Goal: Transaction & Acquisition: Obtain resource

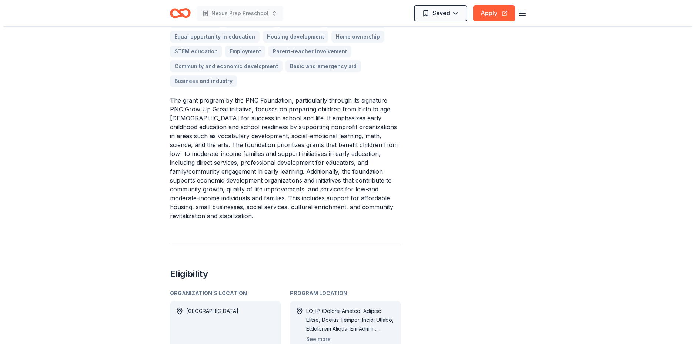
scroll to position [333, 0]
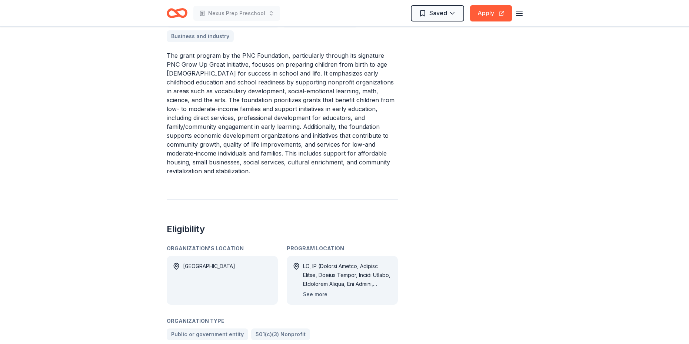
click at [317, 290] on button "See more" at bounding box center [315, 294] width 24 height 9
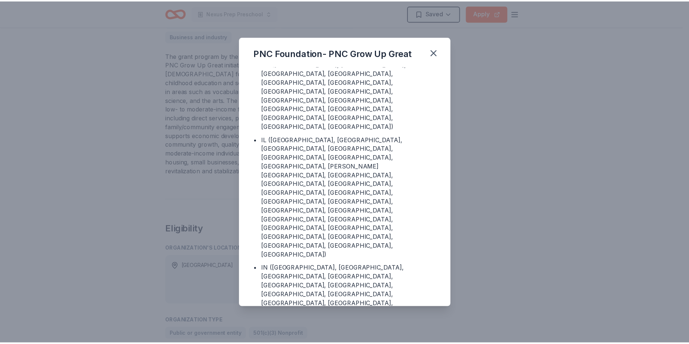
scroll to position [259, 0]
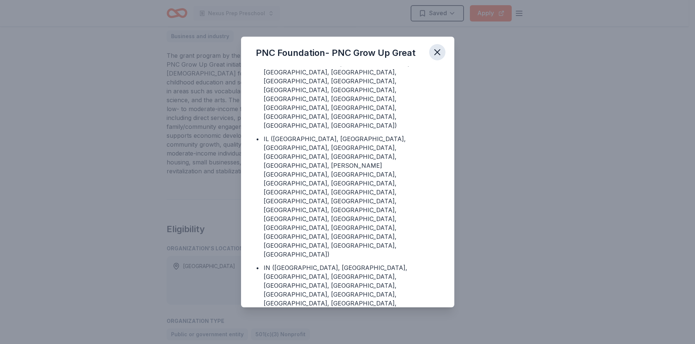
click at [436, 51] on icon "button" at bounding box center [437, 52] width 5 height 5
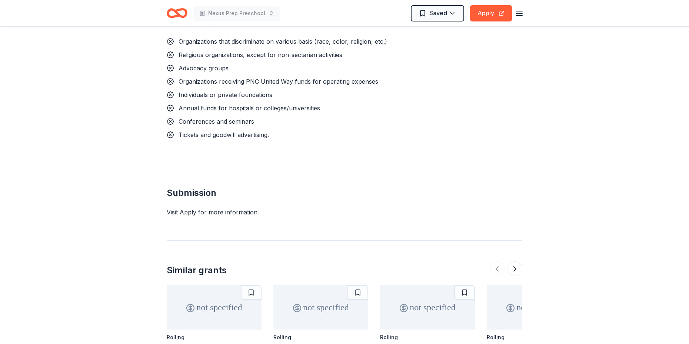
scroll to position [926, 0]
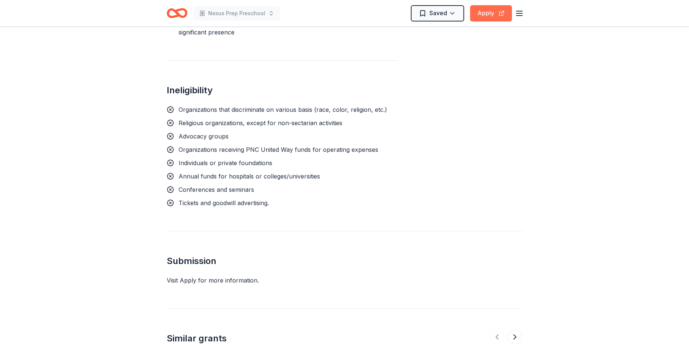
click at [493, 12] on button "Apply" at bounding box center [491, 13] width 42 height 16
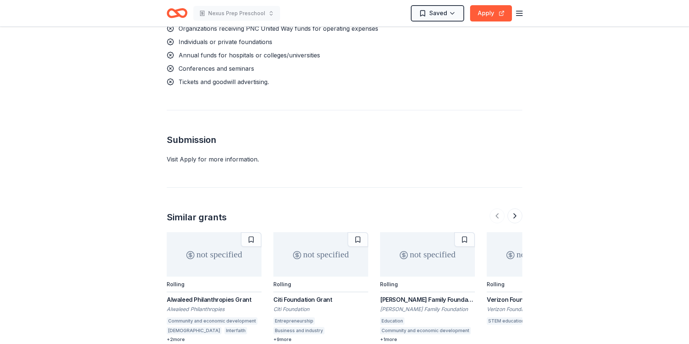
scroll to position [952, 0]
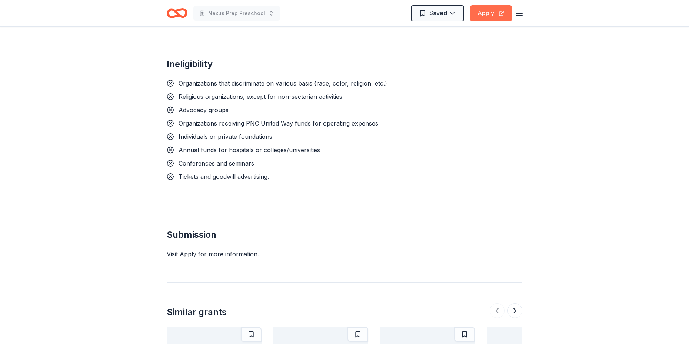
click at [483, 8] on button "Apply" at bounding box center [491, 13] width 42 height 16
